Goal: Transaction & Acquisition: Purchase product/service

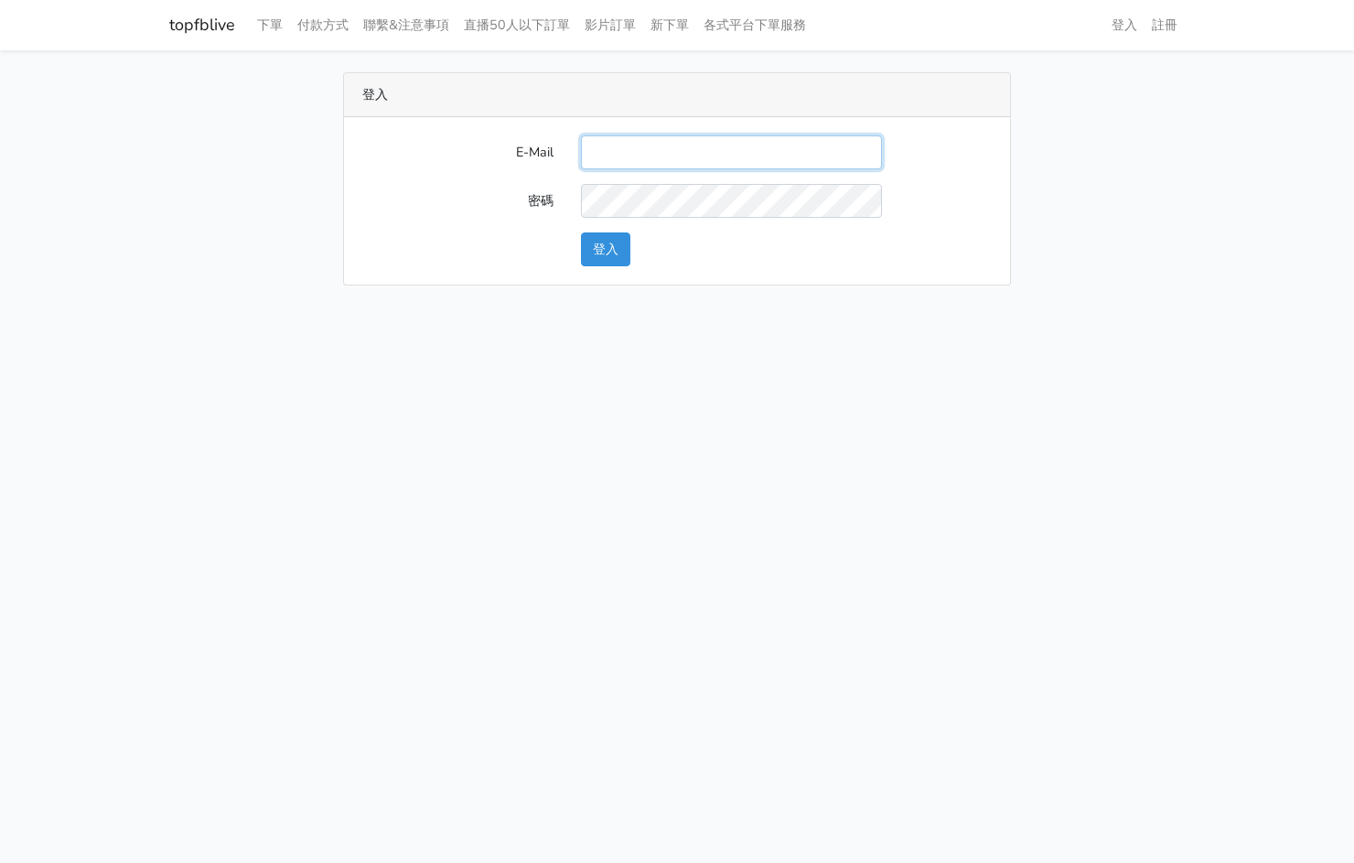
click at [669, 140] on input "E-Mail" at bounding box center [731, 152] width 301 height 34
type input "kinho.leong@saikim.com.my"
click at [588, 264] on button "登入" at bounding box center [605, 249] width 49 height 34
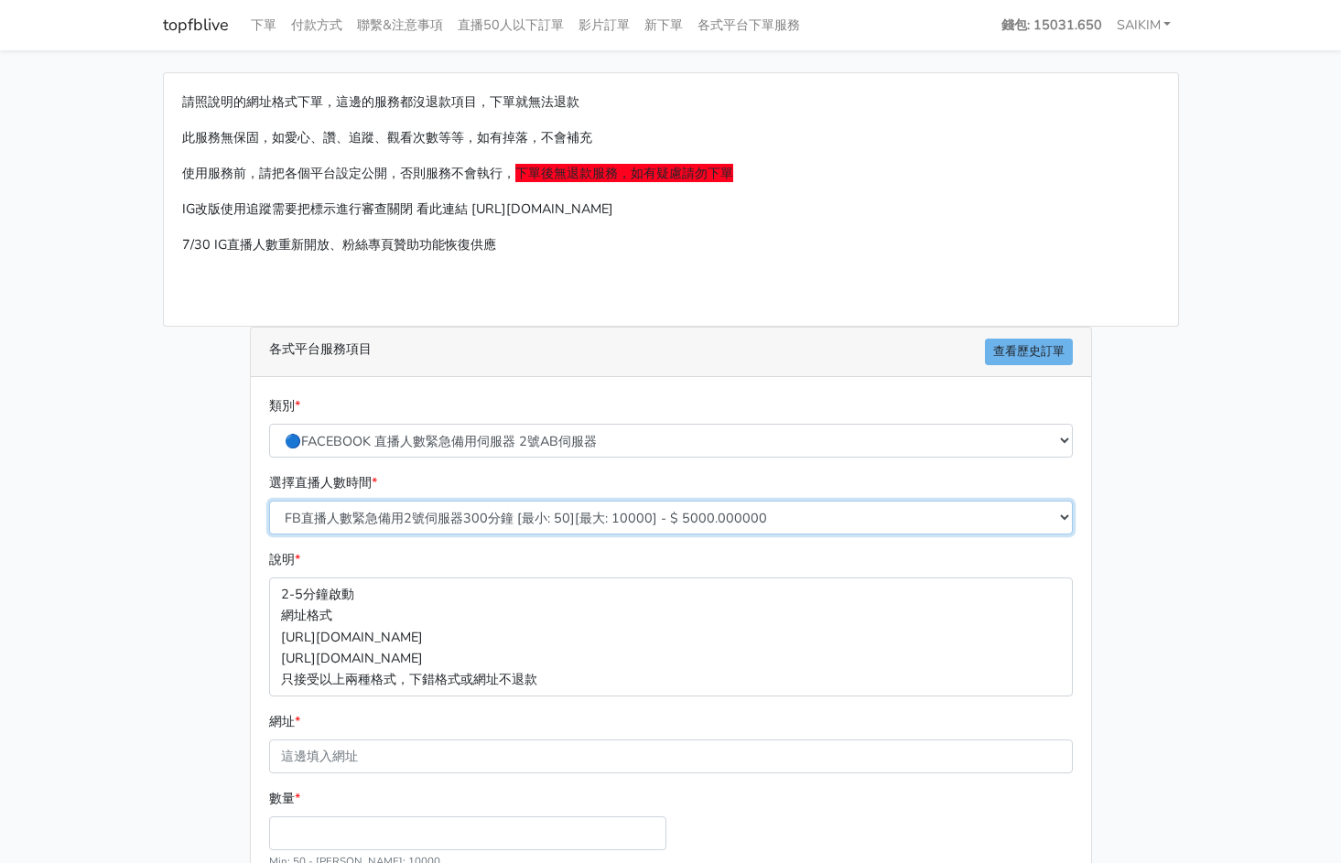
click at [700, 514] on select "FB直播人數緊急備用2號伺服器300分鐘 [最小: 50][最大: 10000] - $ 5000.000000 FB直播人數緊急備用2號伺服器60分鐘 [最…" at bounding box center [670, 518] width 803 height 34
select select "575"
click at [269, 501] on select "FB直播人數緊急備用2號伺服器300分鐘 [最小: 50][最大: 10000] - $ 5000.000000 FB直播人數緊急備用2號伺服器60分鐘 [最…" at bounding box center [670, 518] width 803 height 34
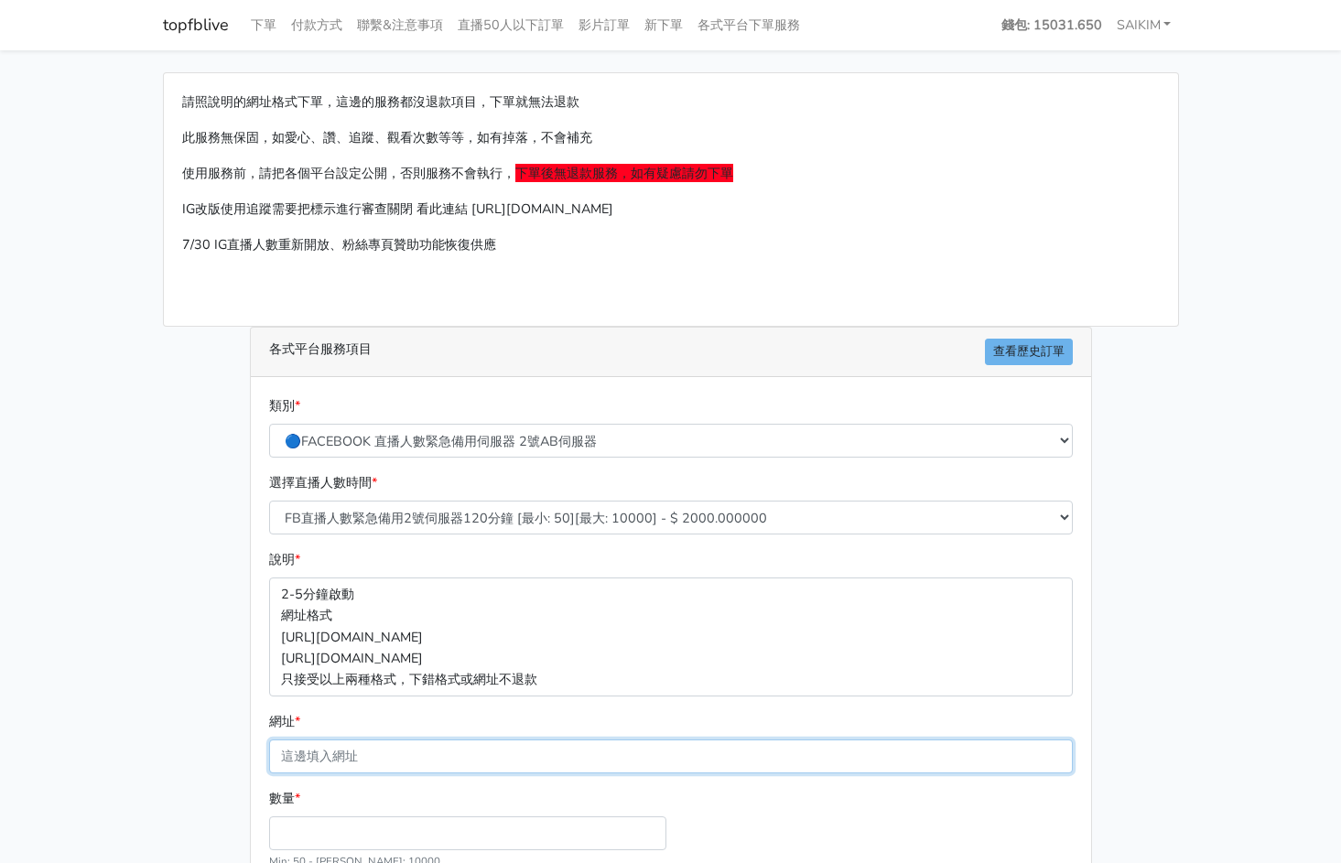
click at [392, 757] on input "網址 *" at bounding box center [670, 756] width 803 height 34
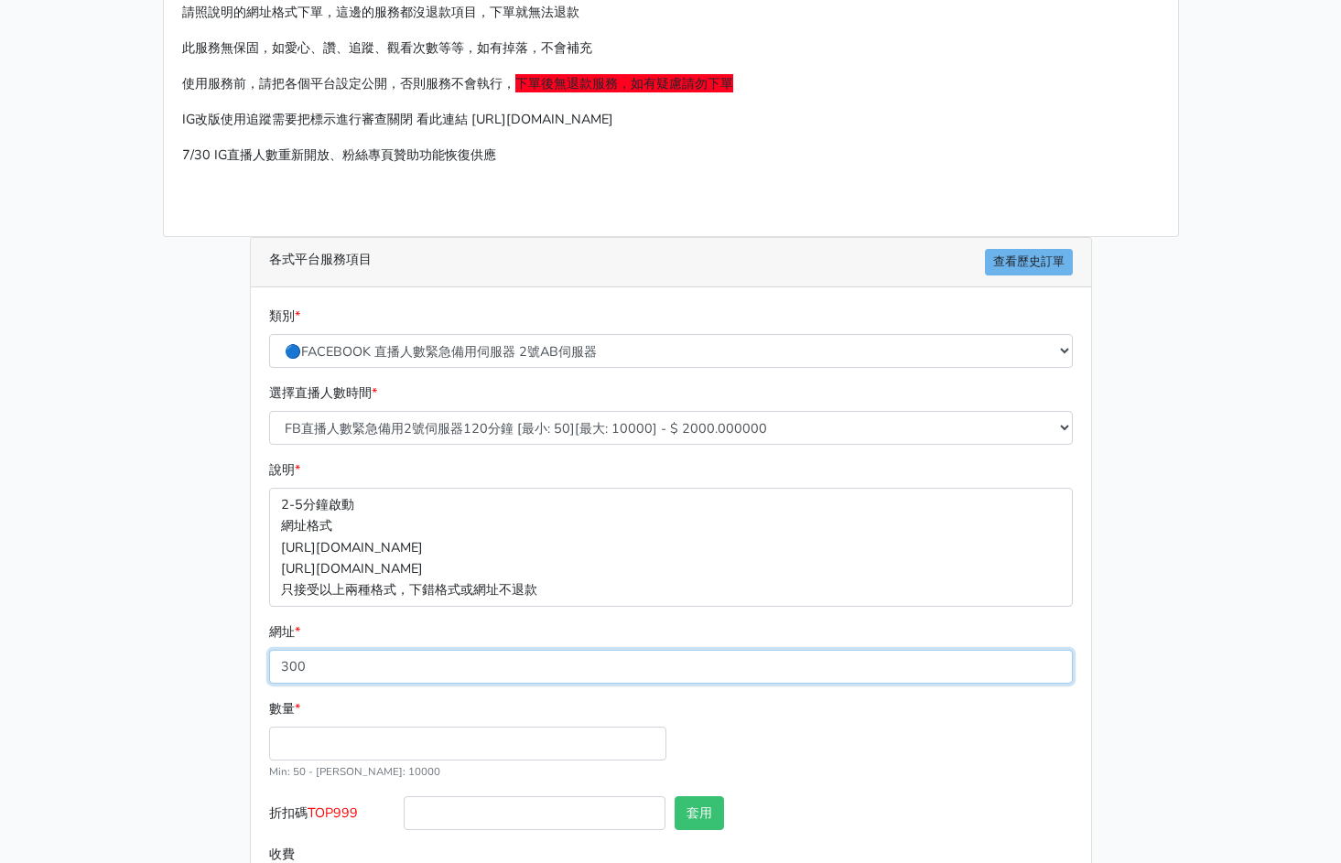
scroll to position [173, 0]
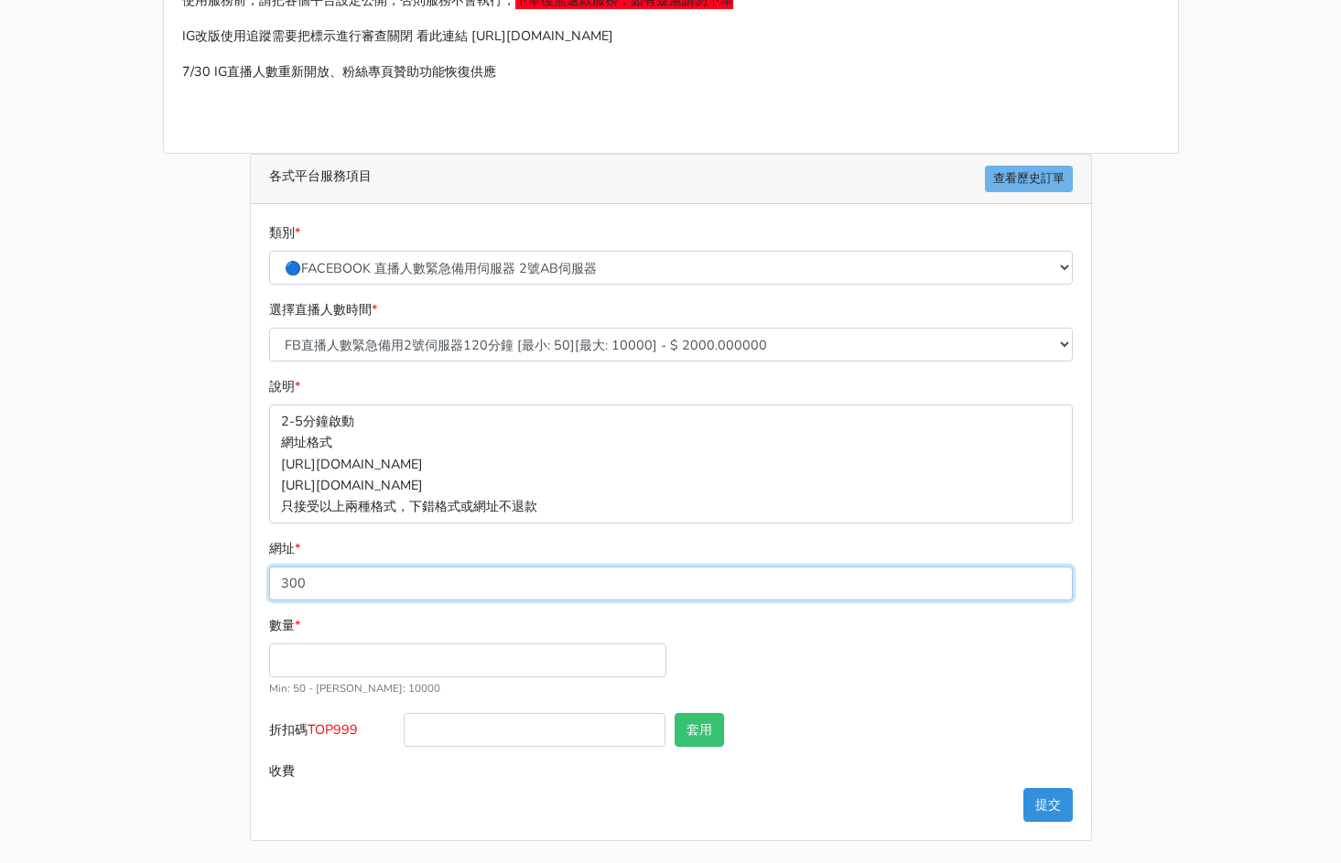
type input "300"
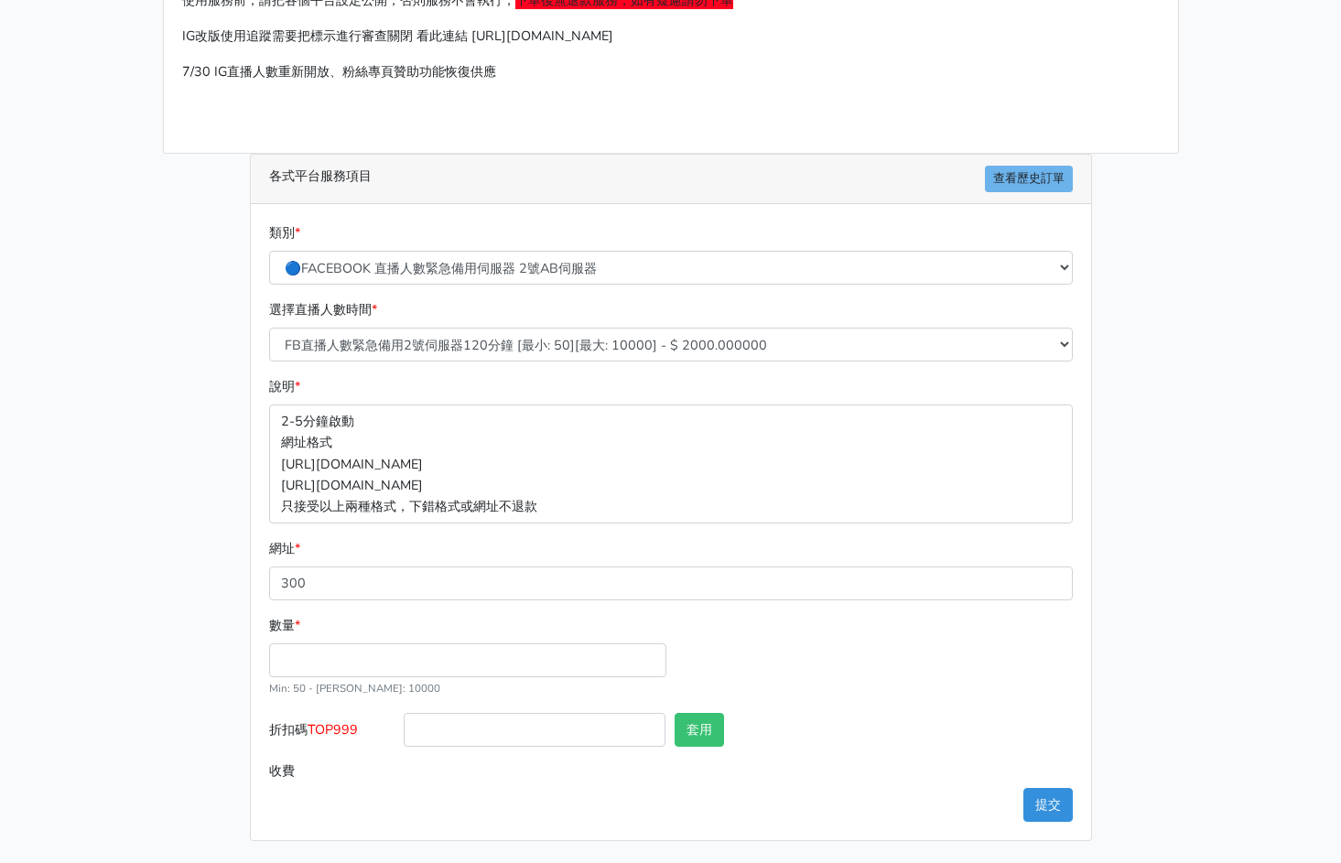
click at [344, 727] on span "TOP999" at bounding box center [332, 729] width 50 height 18
click at [404, 727] on input "折扣碼 TOP999" at bounding box center [535, 730] width 262 height 34
click at [344, 727] on span "TOP999" at bounding box center [332, 729] width 50 height 18
click at [404, 727] on input "折扣碼 TOP999" at bounding box center [535, 730] width 262 height 34
copy span "TOP999"
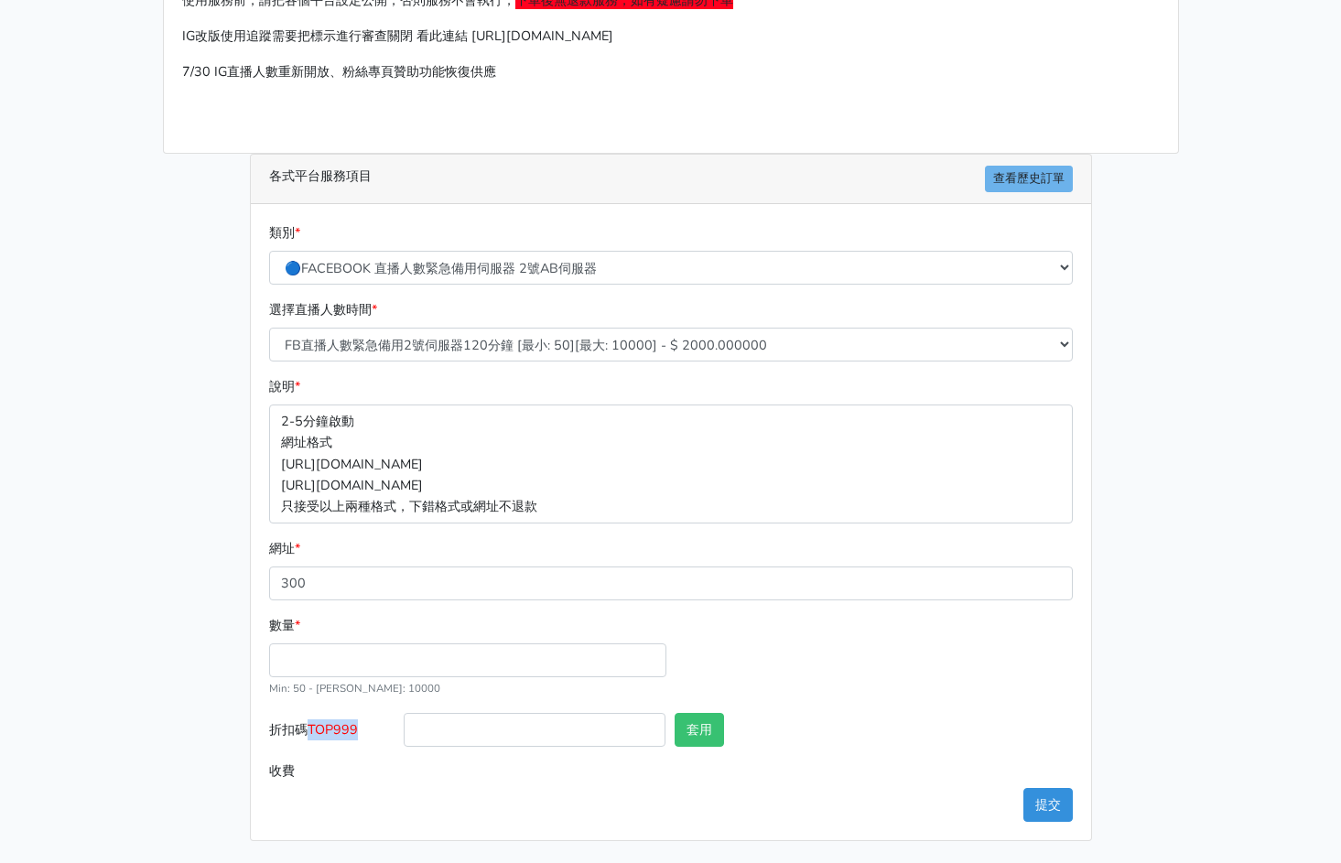
copy span "TOP999"
click at [461, 738] on input "折扣碼 TOP999" at bounding box center [535, 730] width 262 height 34
paste input "TOP999"
type input "TOP456"
click at [705, 733] on button "套用" at bounding box center [698, 730] width 49 height 34
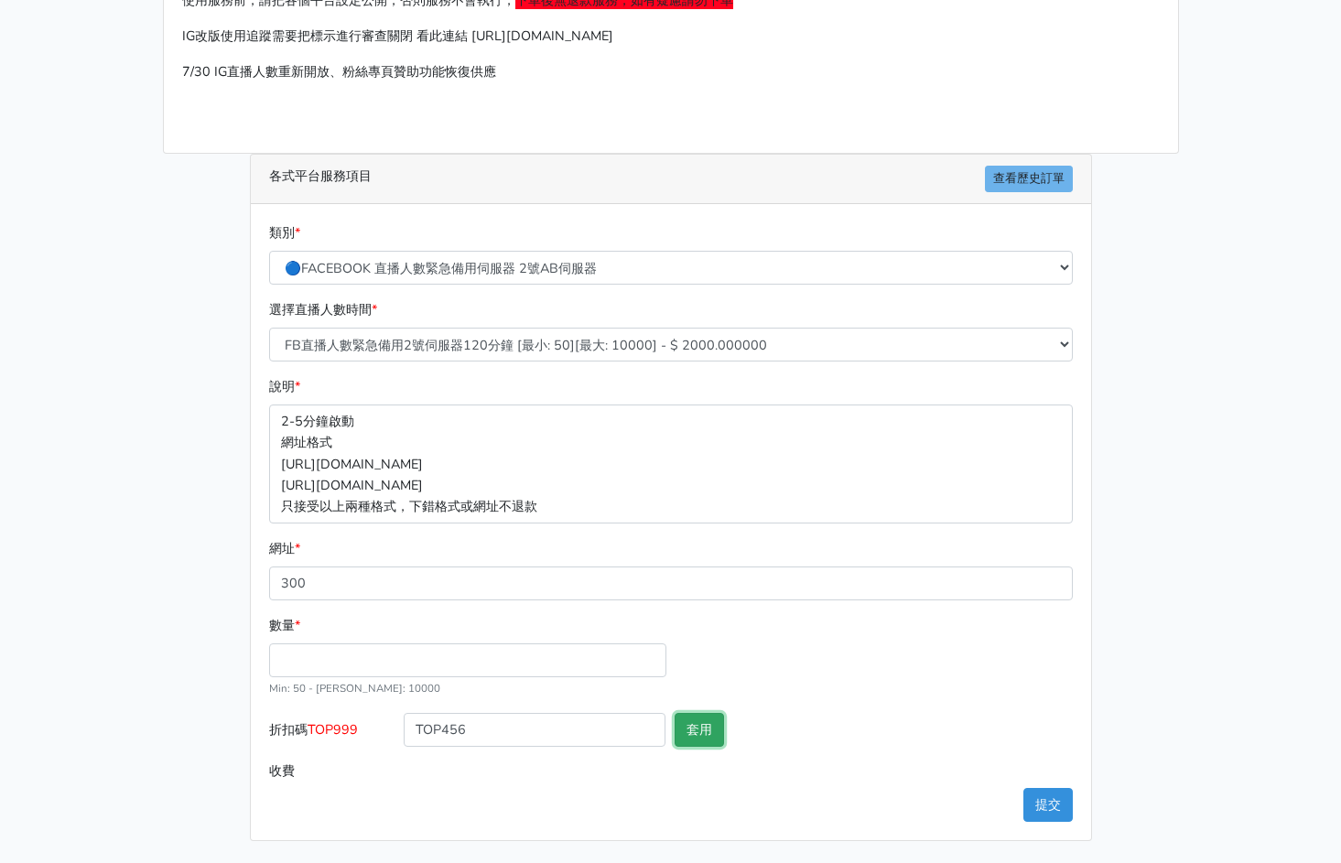
type input "請洽管理員"
click at [480, 656] on input "數量 *" at bounding box center [467, 660] width 397 height 34
type input "300"
type input "600.000"
click at [688, 723] on button "套用" at bounding box center [698, 730] width 49 height 34
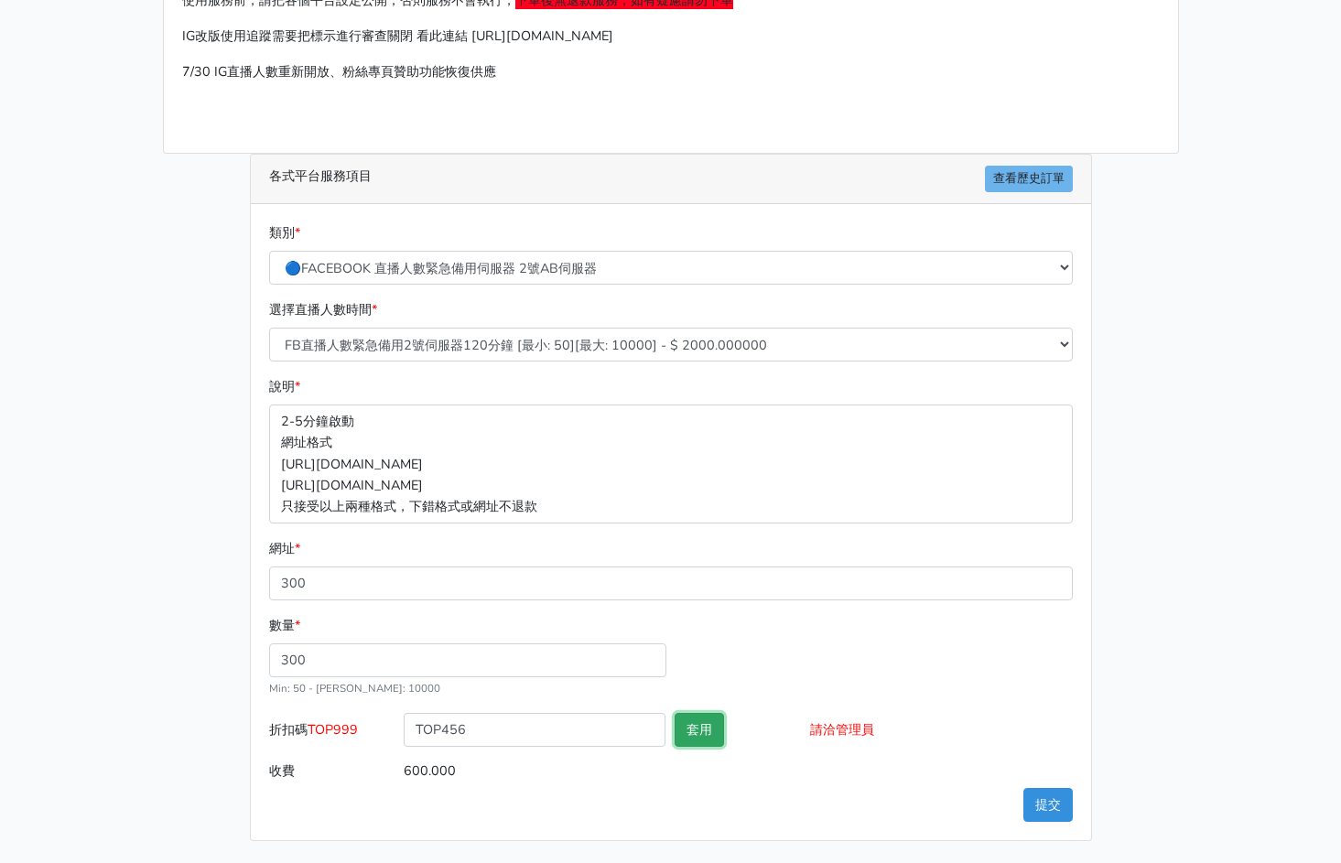
click at [690, 718] on button "套用" at bounding box center [698, 730] width 49 height 34
click at [716, 729] on button "套用" at bounding box center [698, 730] width 49 height 34
type input "套用成功"
type input "576.000"
click at [708, 728] on button "套用" at bounding box center [698, 730] width 49 height 34
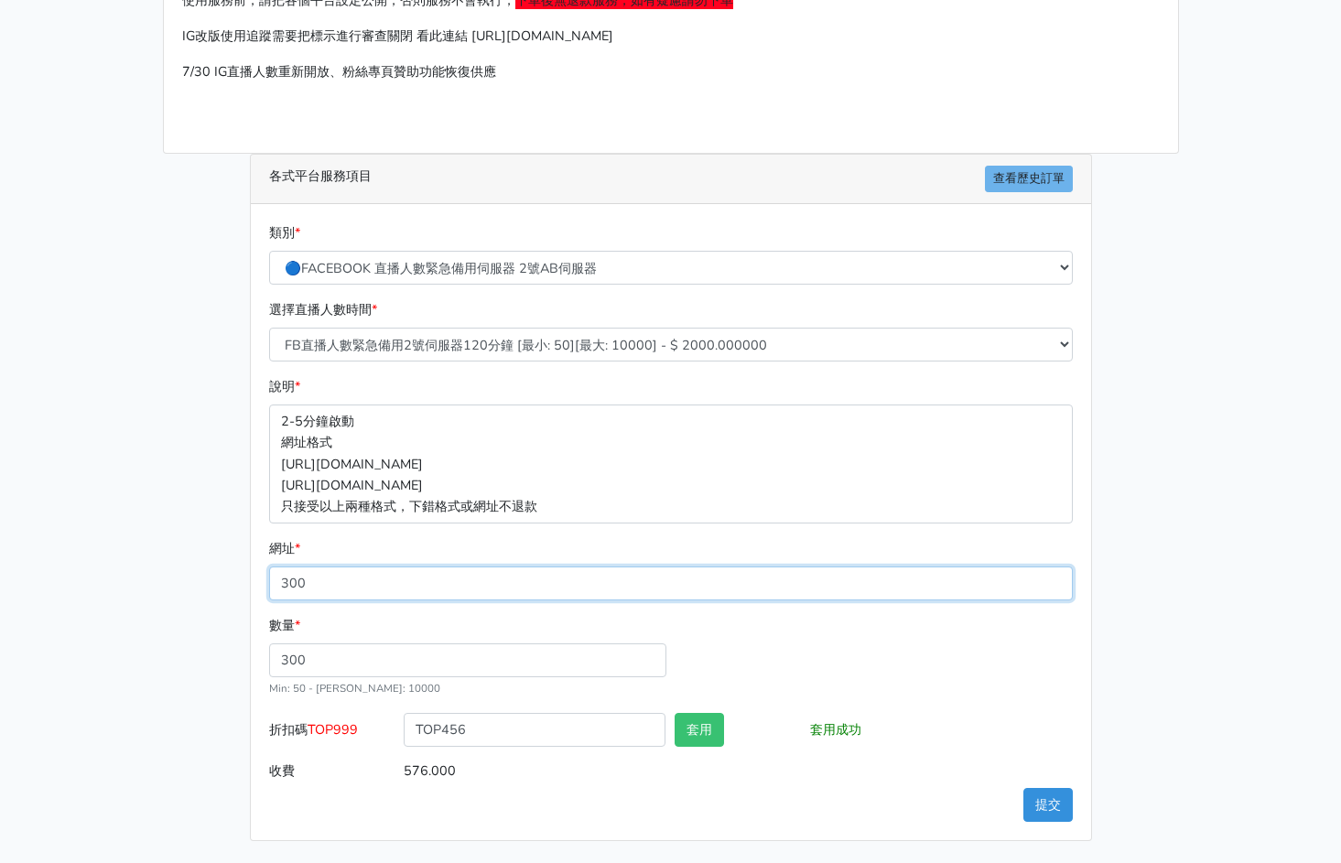
click at [441, 585] on input "300" at bounding box center [670, 583] width 803 height 34
paste input "[URL][DOMAIN_NAME]"
type input "[URL][DOMAIN_NAME]"
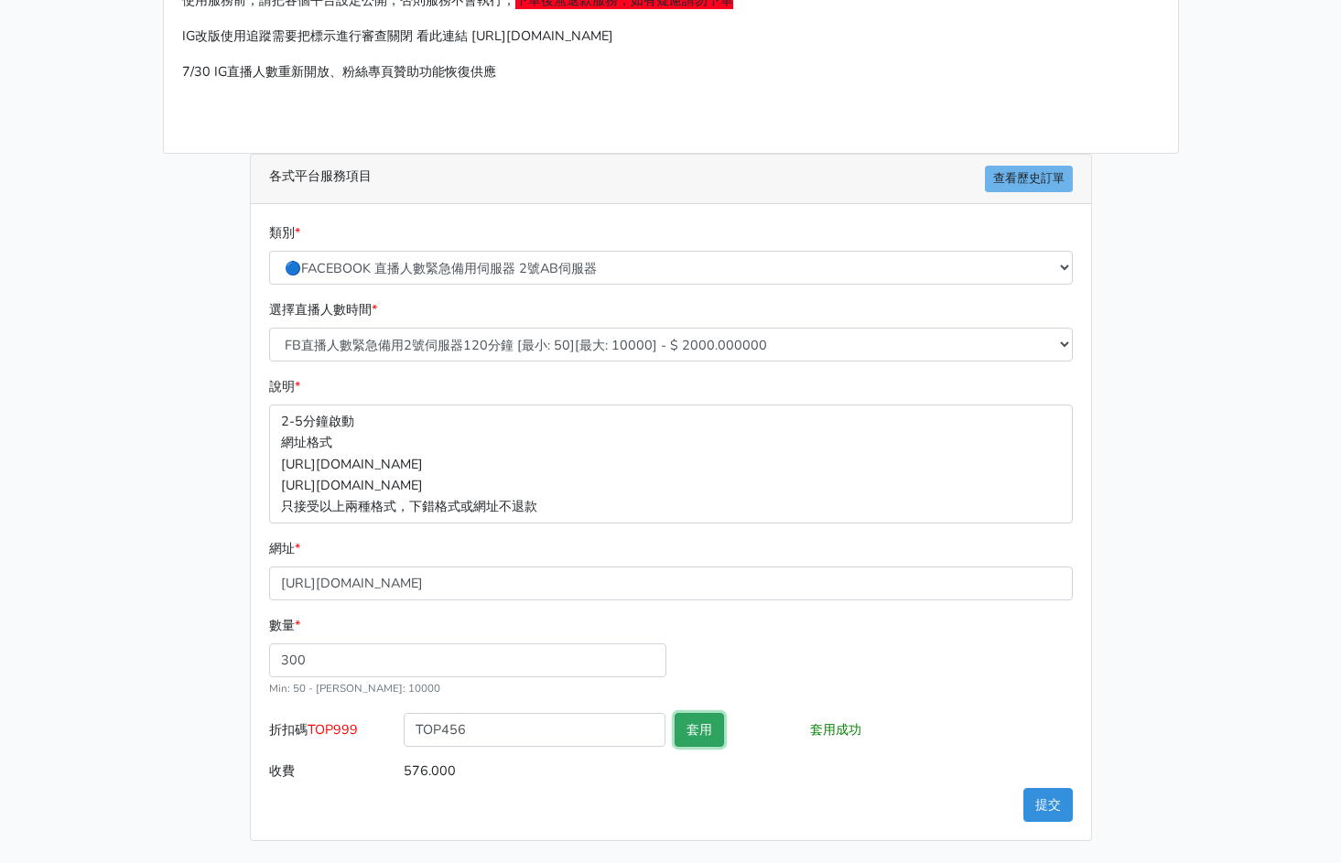
click at [695, 738] on button "套用" at bounding box center [698, 730] width 49 height 34
click at [1054, 796] on button "提交" at bounding box center [1047, 805] width 49 height 34
